Goal: Task Accomplishment & Management: Manage account settings

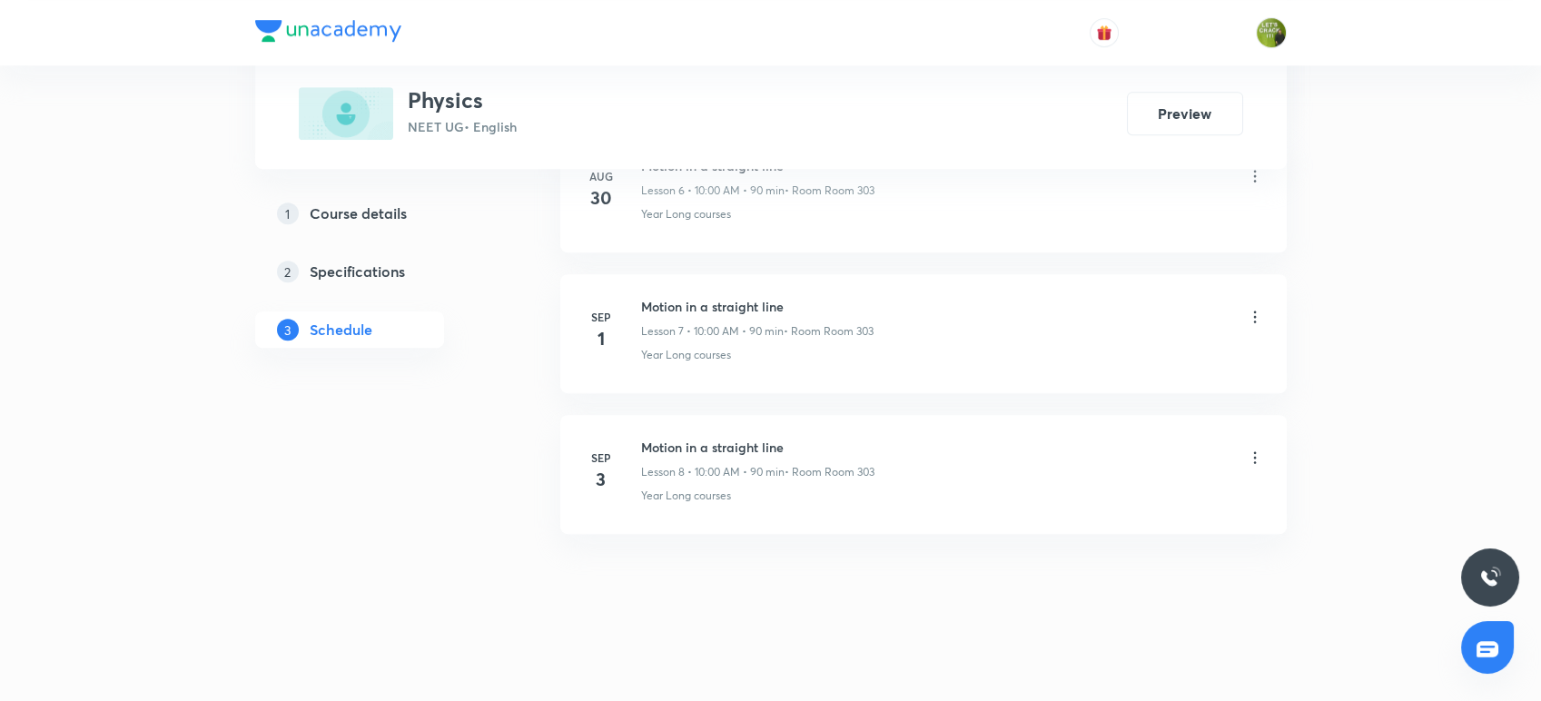
scroll to position [1802, 0]
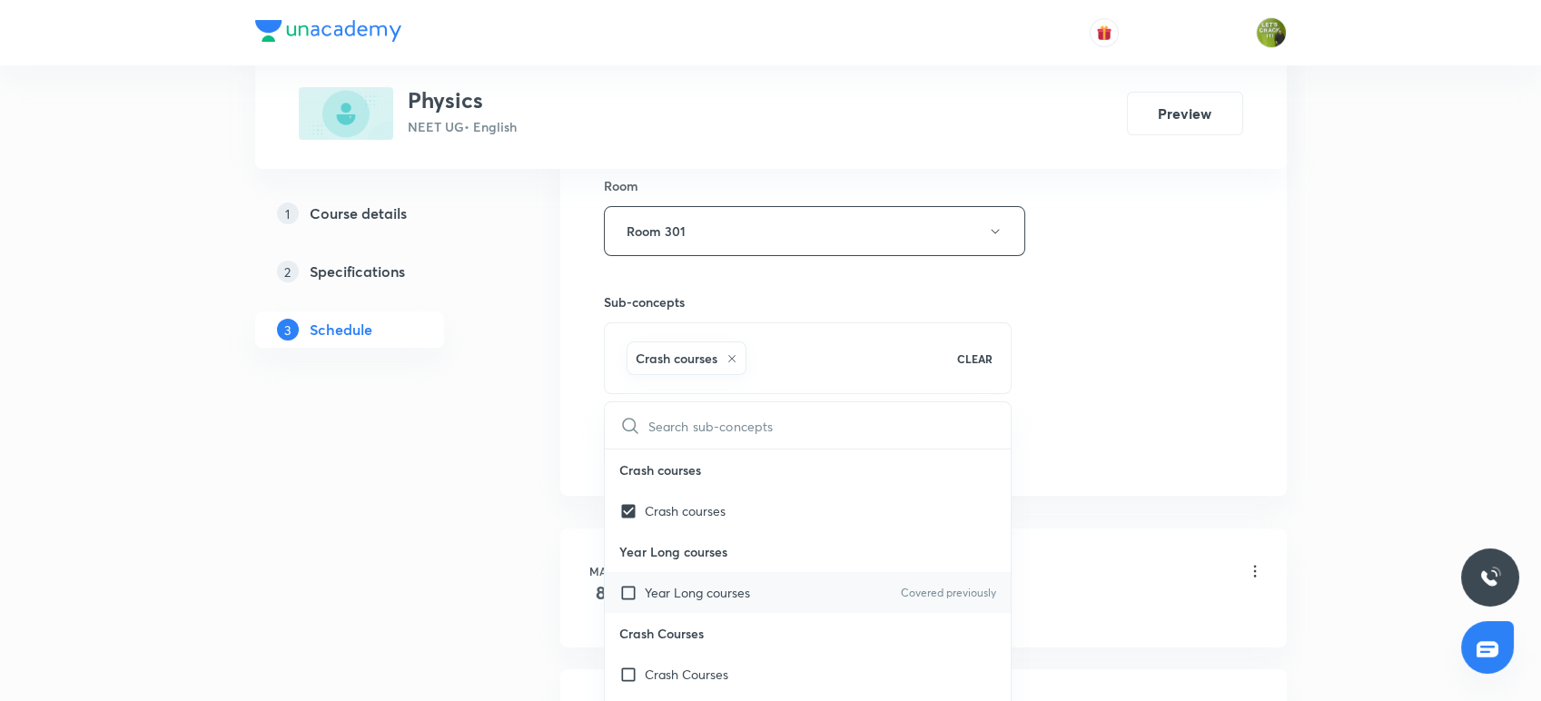
click at [702, 596] on p "Year Long courses" at bounding box center [697, 592] width 105 height 19
checkbox input "true"
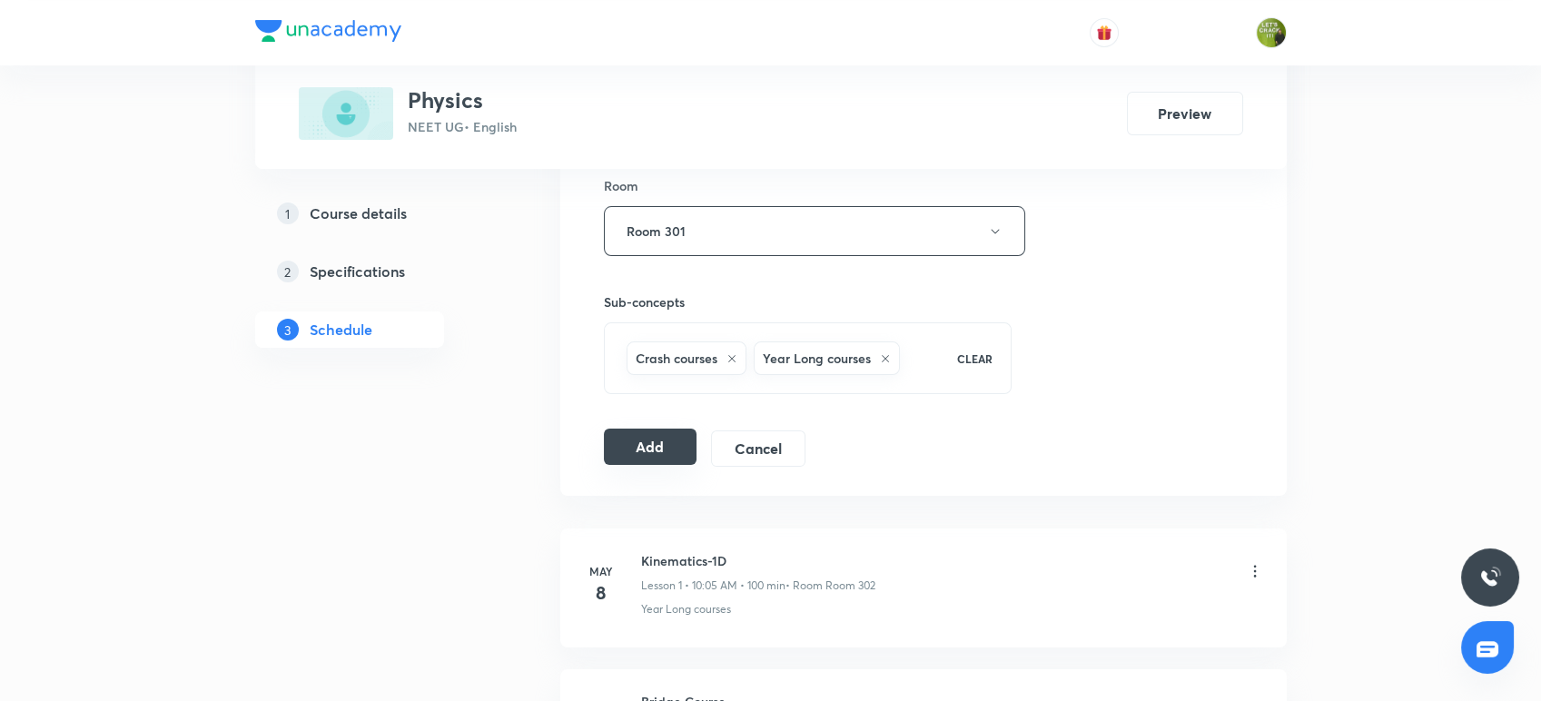
click at [673, 441] on button "Add" at bounding box center [651, 447] width 94 height 36
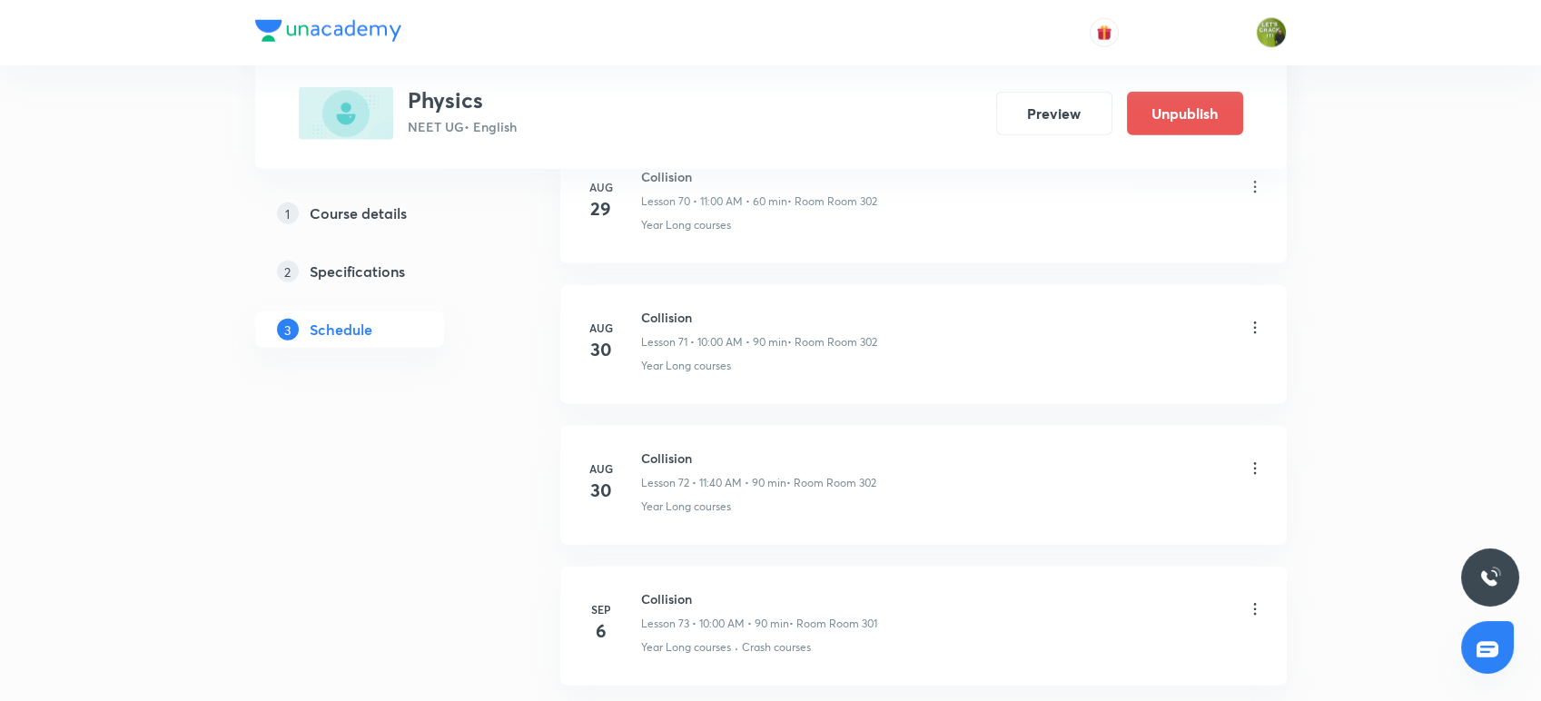
scroll to position [10178, 0]
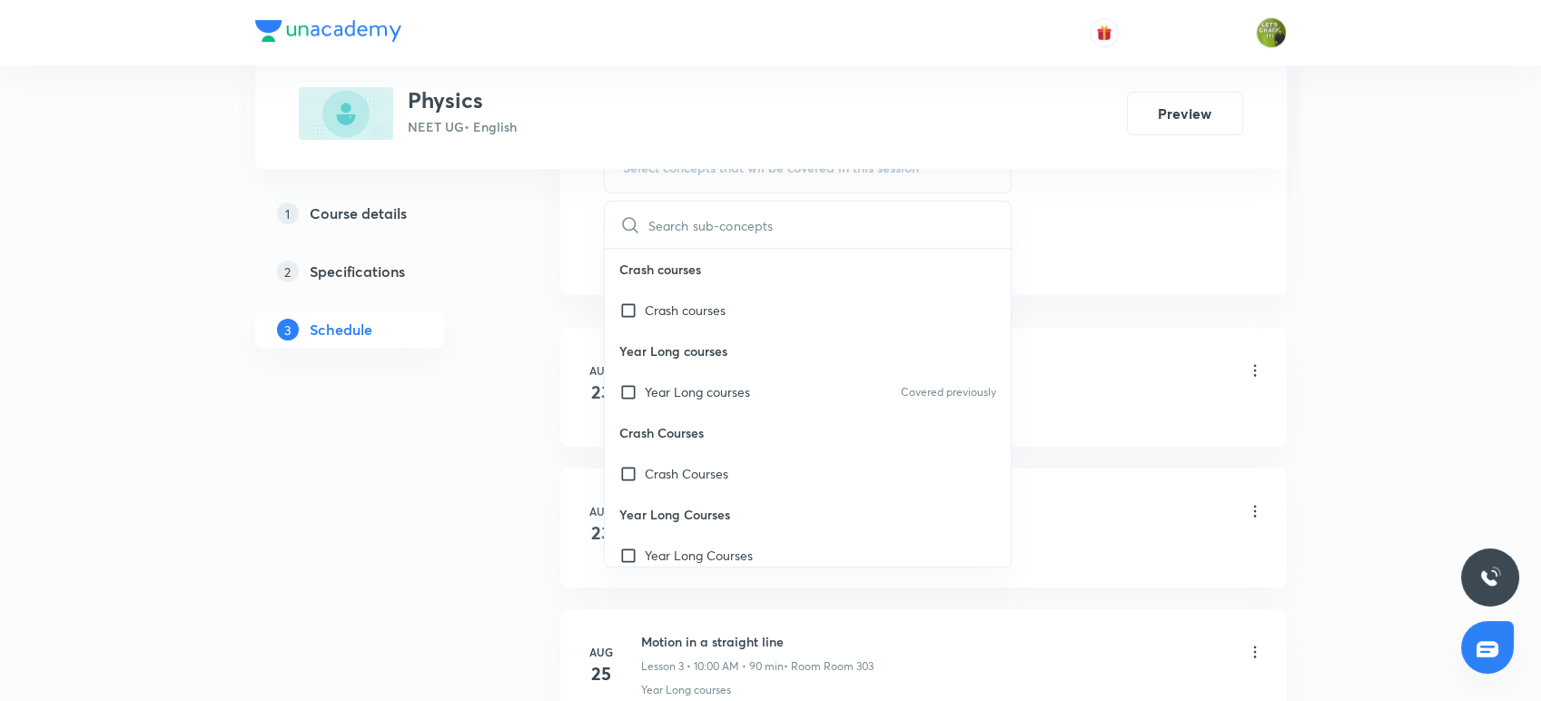
scroll to position [985, 0]
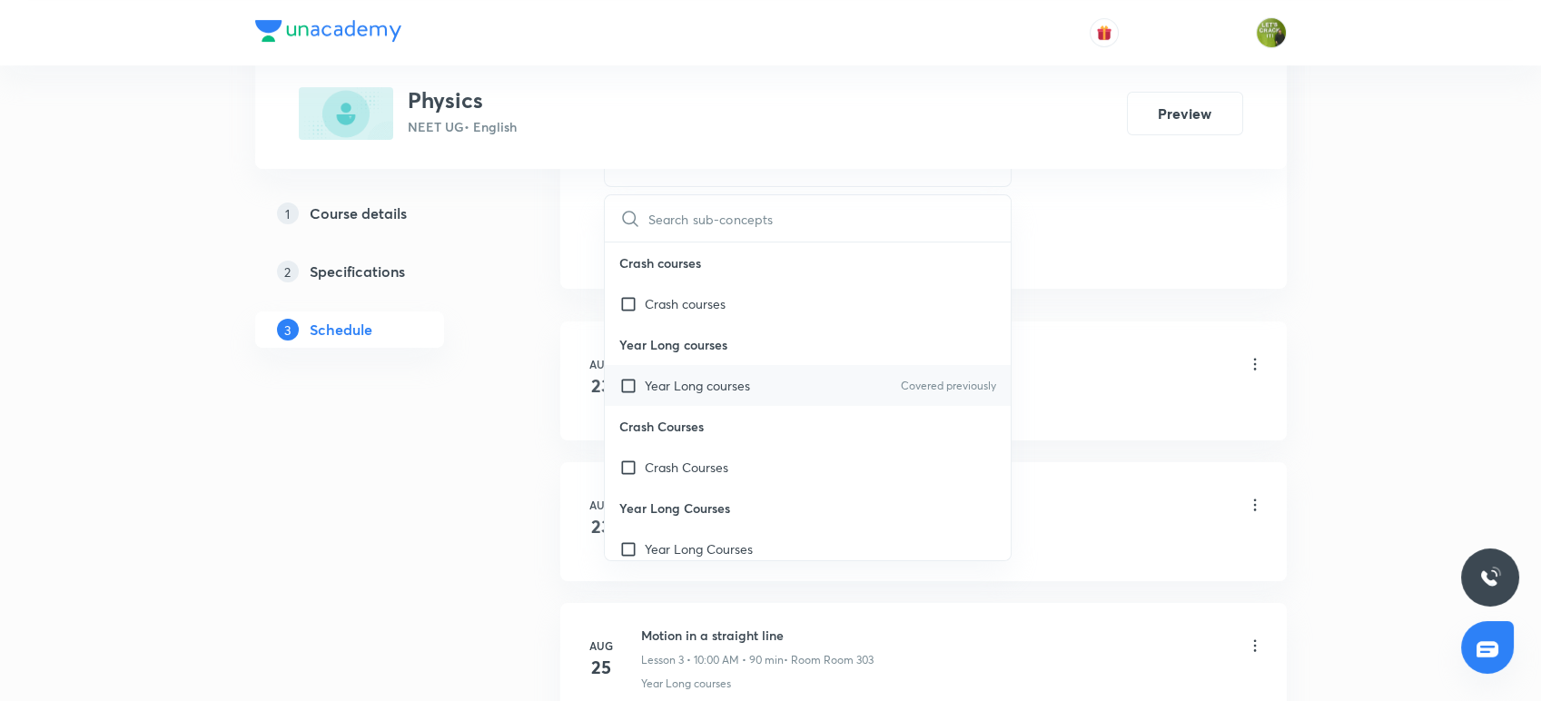
click at [642, 379] on input "checkbox" at bounding box center [631, 385] width 25 height 19
checkbox input "true"
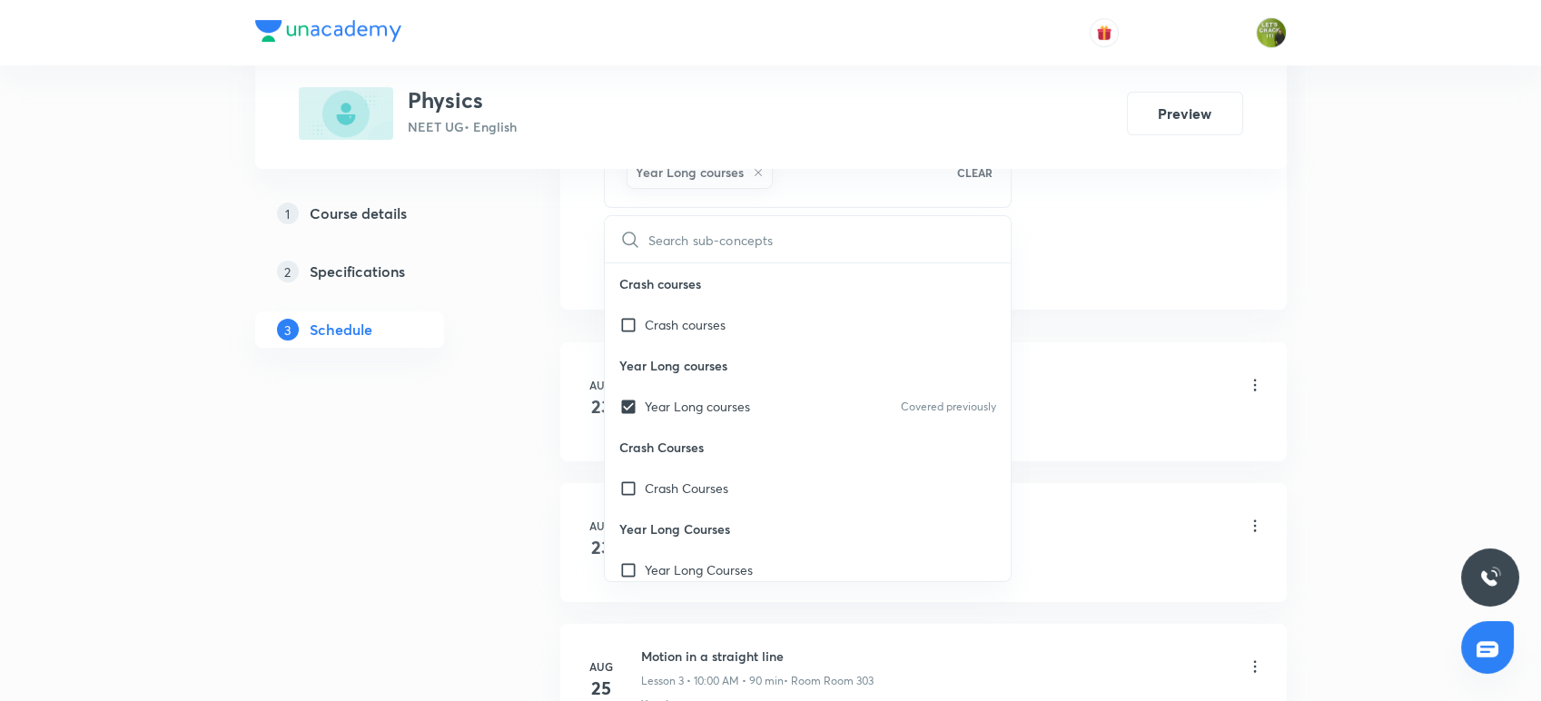
click at [552, 325] on div "Plus Courses Physics NEET UG • English Preview 1 Course details 2 Specification…" at bounding box center [770, 351] width 1031 height 2468
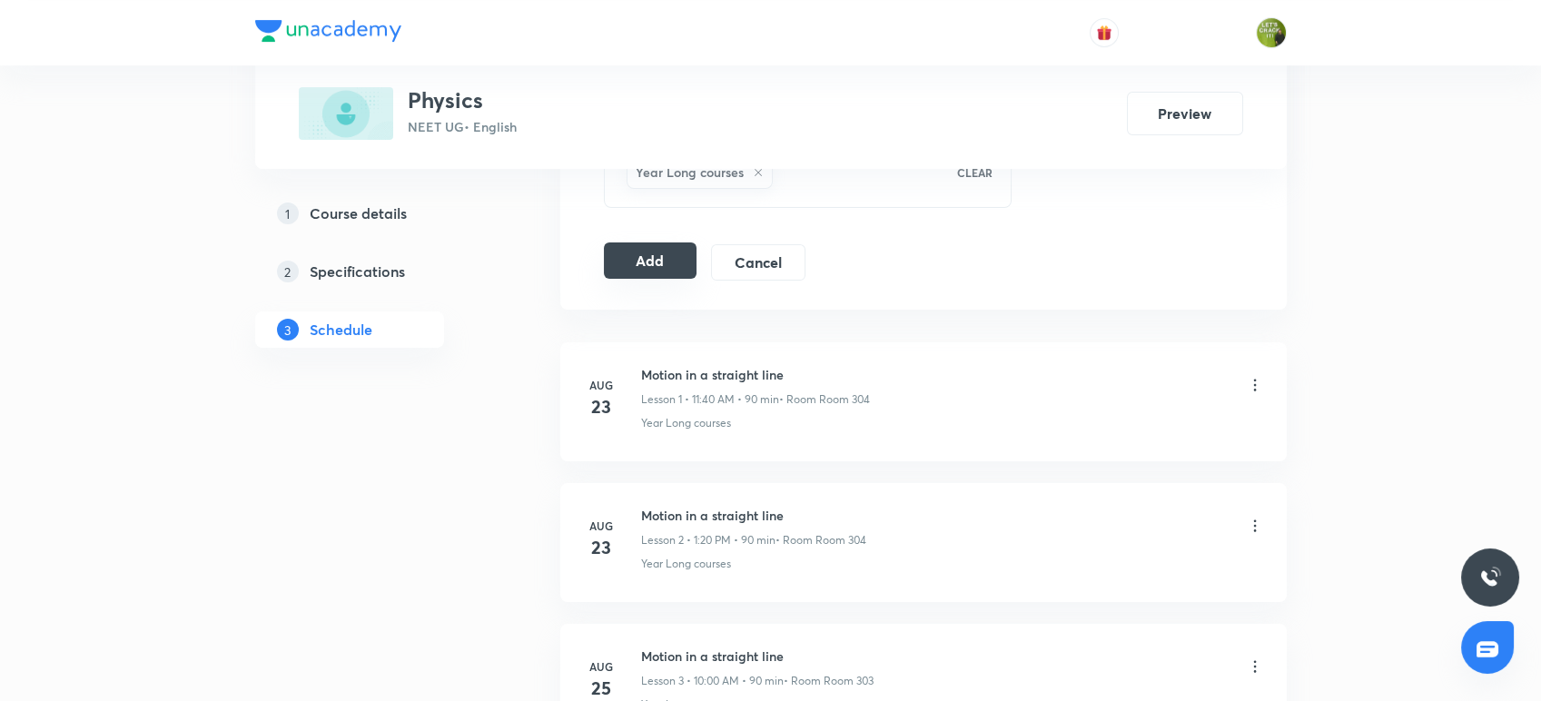
click at [636, 263] on button "Add" at bounding box center [651, 260] width 94 height 36
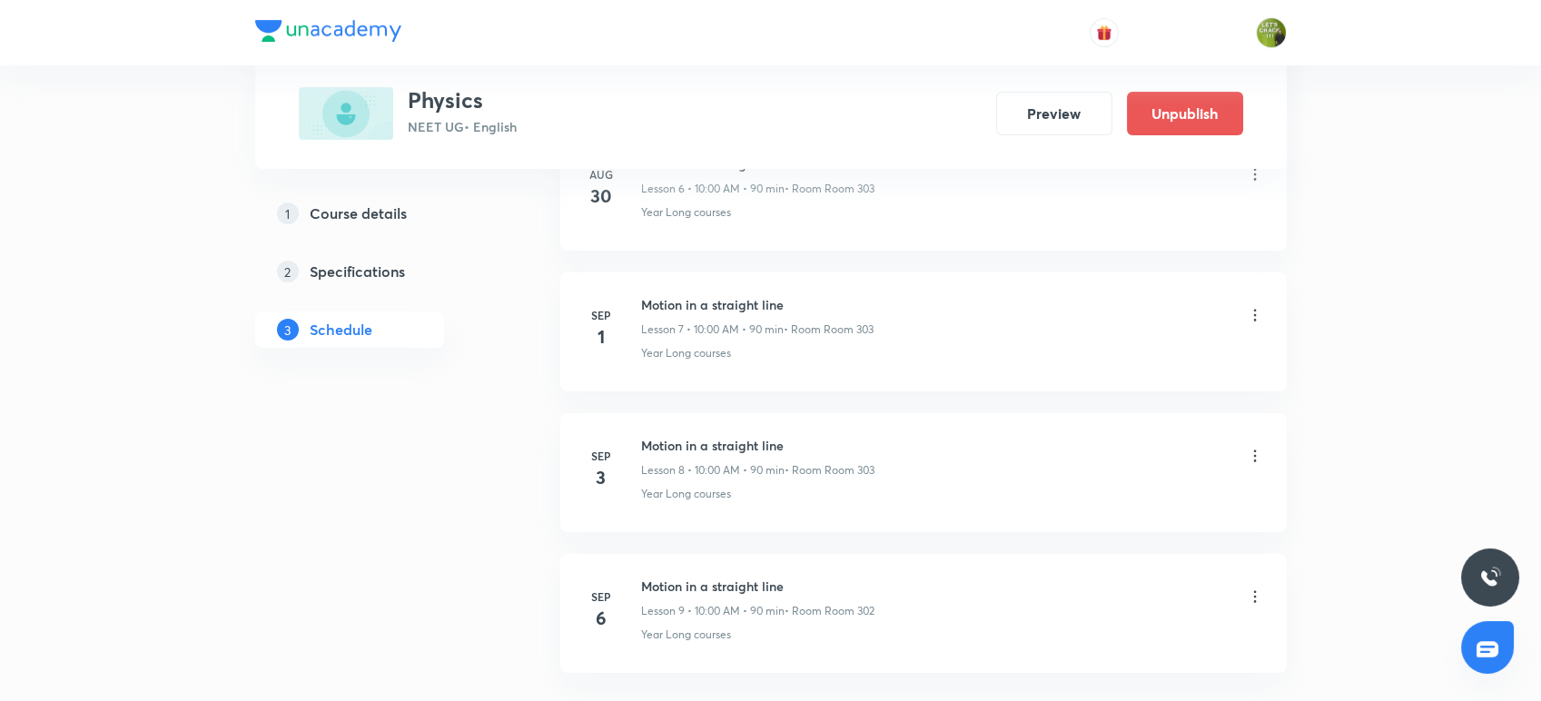
scroll to position [1184, 0]
